Goal: Information Seeking & Learning: Find contact information

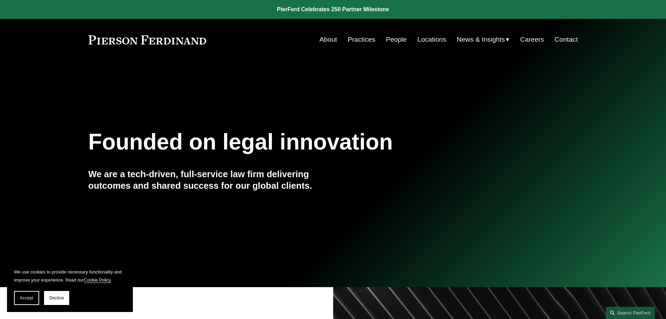
drag, startPoint x: 561, startPoint y: 40, endPoint x: 561, endPoint y: 26, distance: 13.6
click at [561, 40] on link "Contact" at bounding box center [566, 39] width 23 height 13
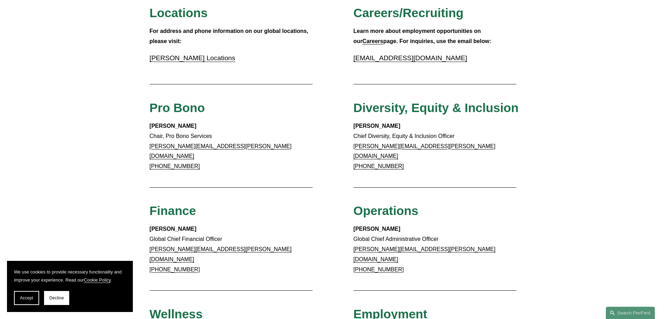
scroll to position [280, 0]
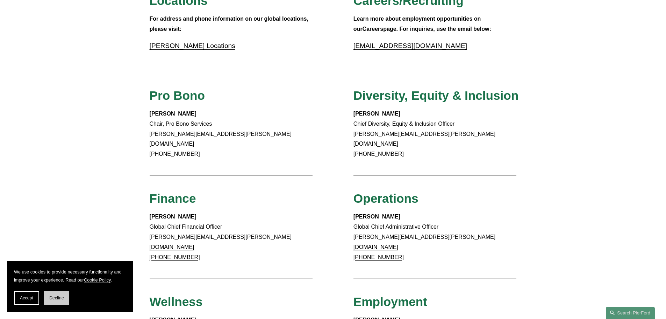
click at [54, 298] on span "Decline" at bounding box center [56, 297] width 15 height 5
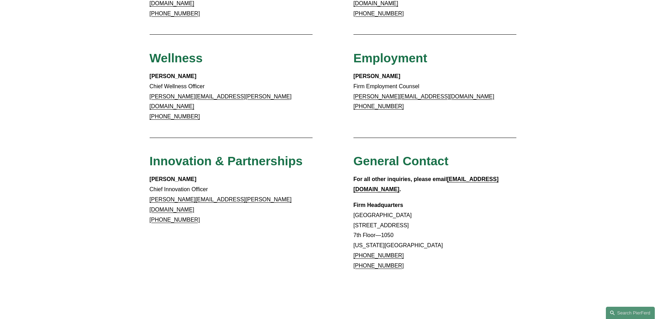
scroll to position [525, 0]
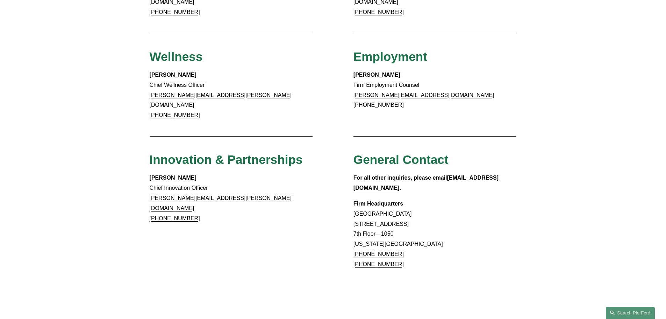
drag, startPoint x: 397, startPoint y: 218, endPoint x: 362, endPoint y: 218, distance: 35.7
copy link "917.914.2279"
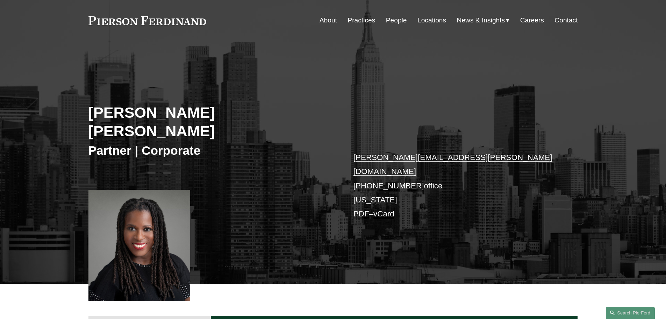
scroll to position [35, 0]
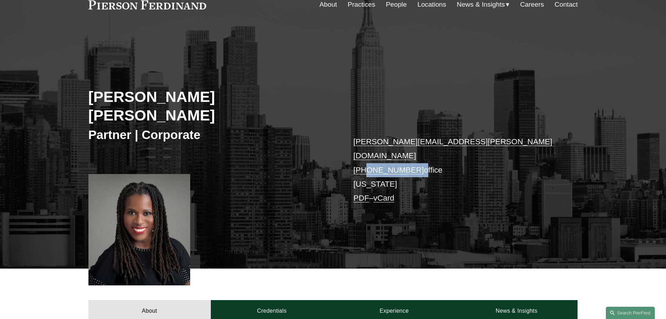
drag, startPoint x: 414, startPoint y: 140, endPoint x: 365, endPoint y: 139, distance: 49.3
copy p "347.946.0597"
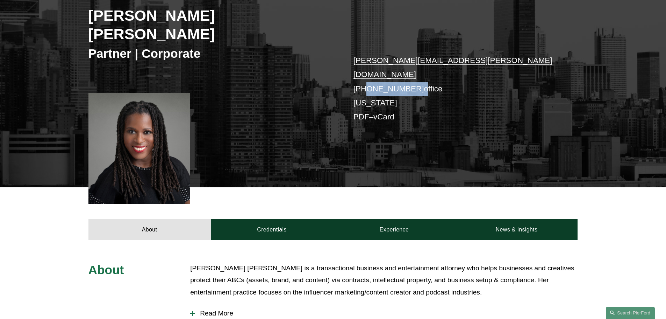
scroll to position [140, 0]
